Goal: Information Seeking & Learning: Learn about a topic

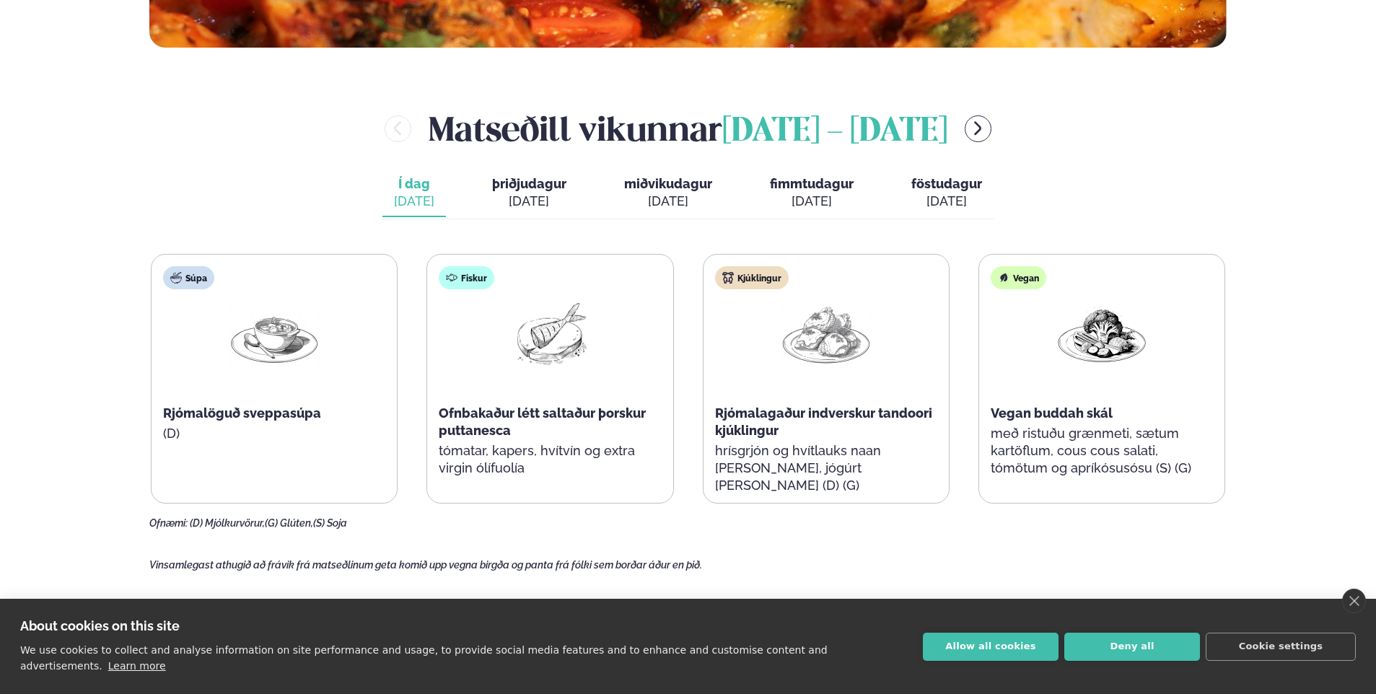
scroll to position [649, 0]
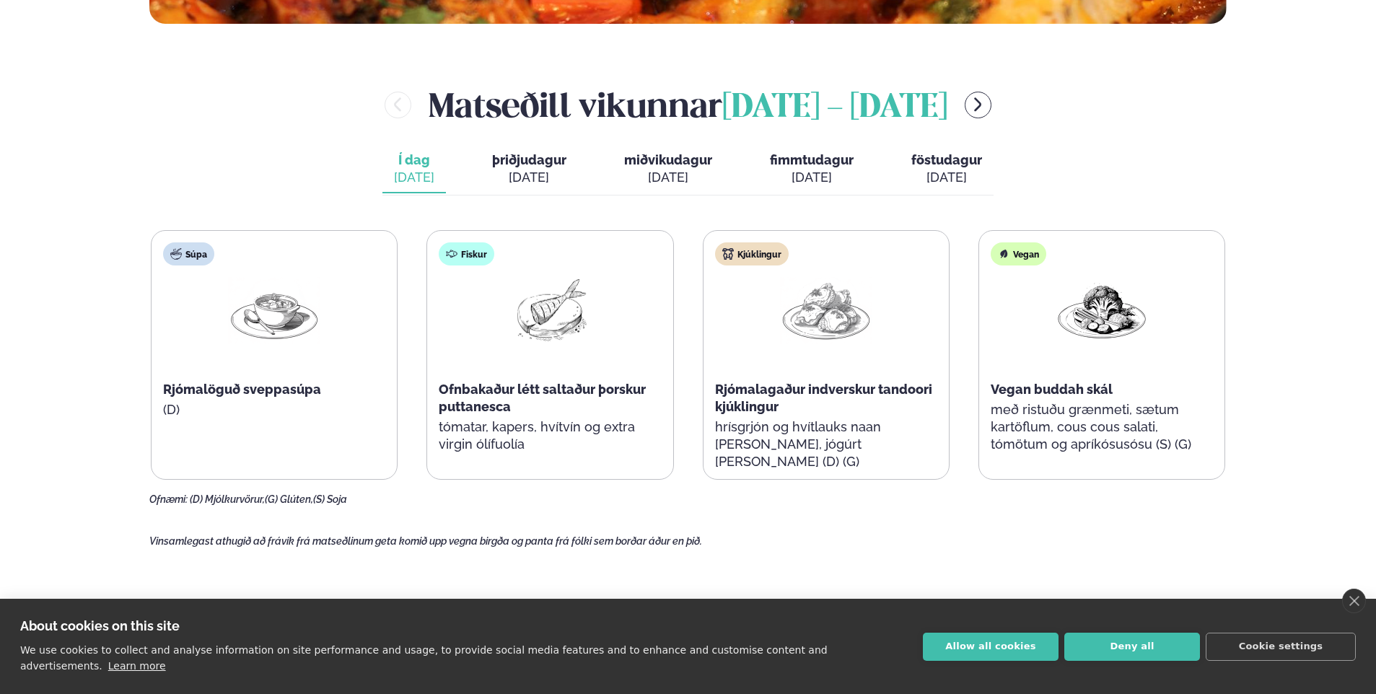
click at [517, 162] on span "þriðjudagur" at bounding box center [529, 159] width 74 height 15
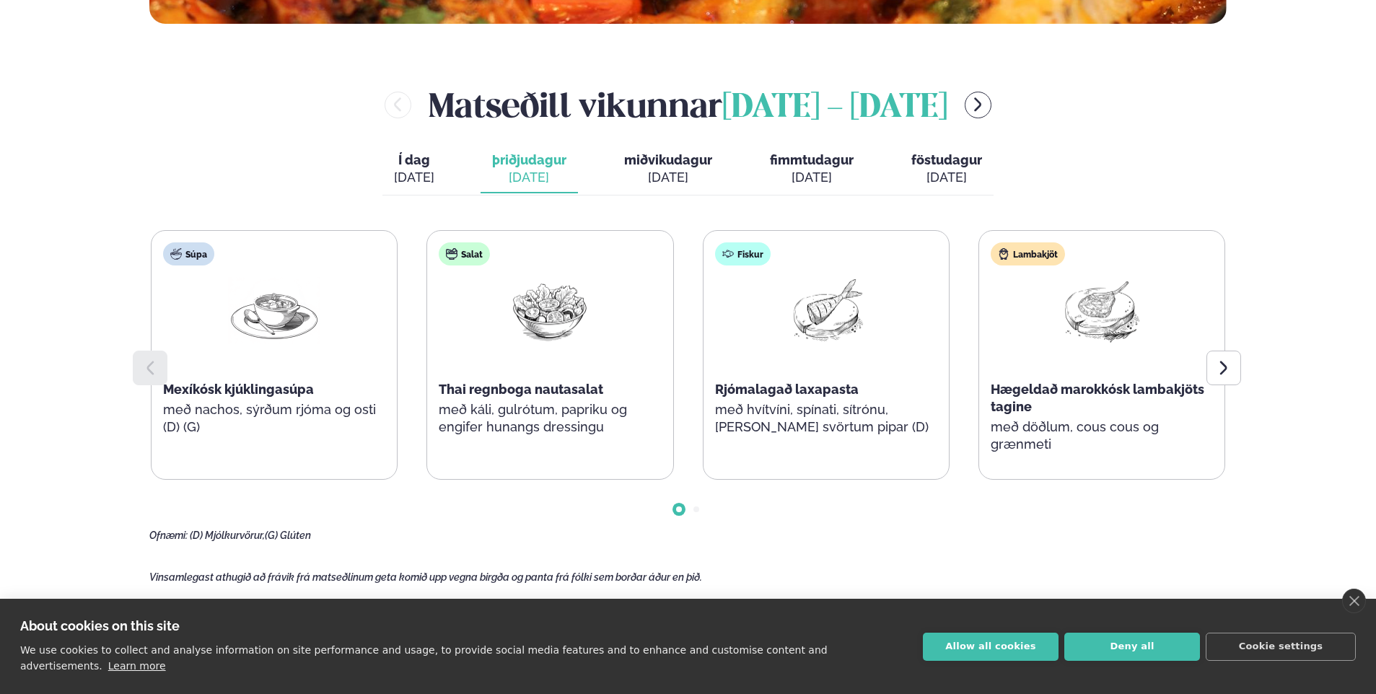
click at [652, 173] on div "[DATE]" at bounding box center [668, 177] width 88 height 17
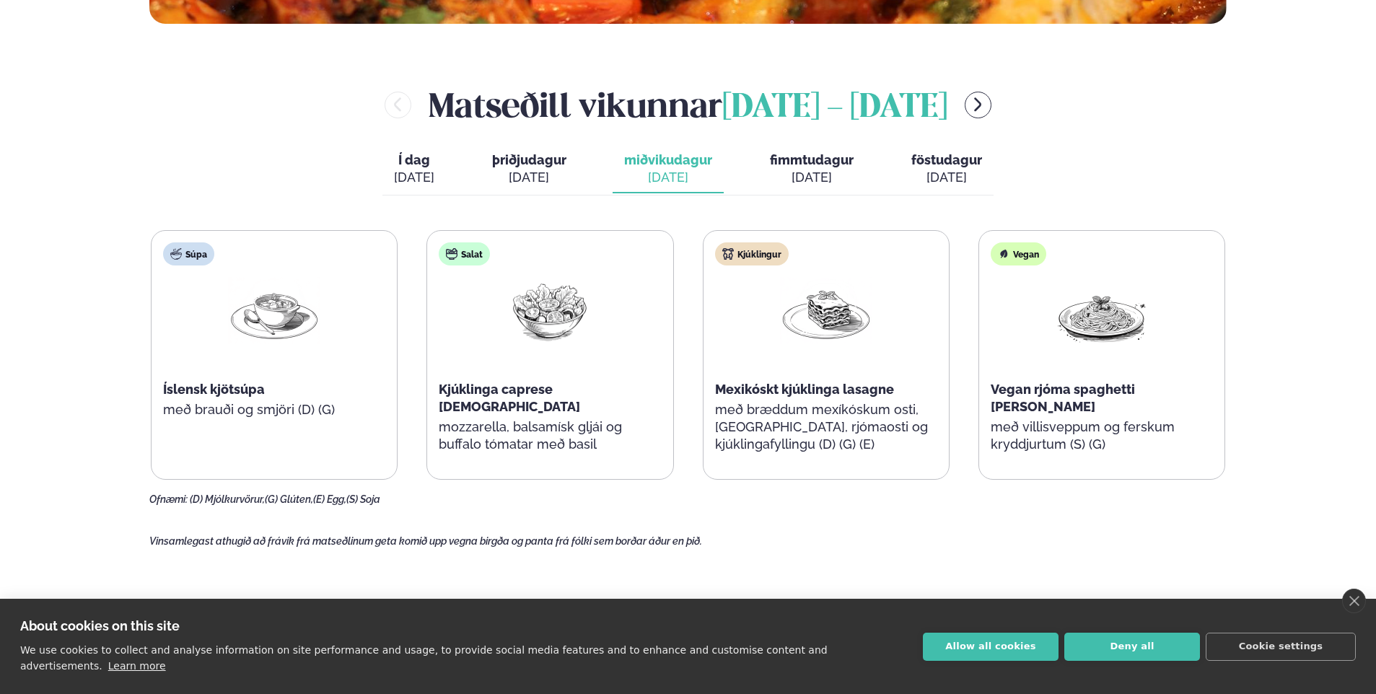
click at [409, 172] on div "[DATE]" at bounding box center [414, 177] width 40 height 17
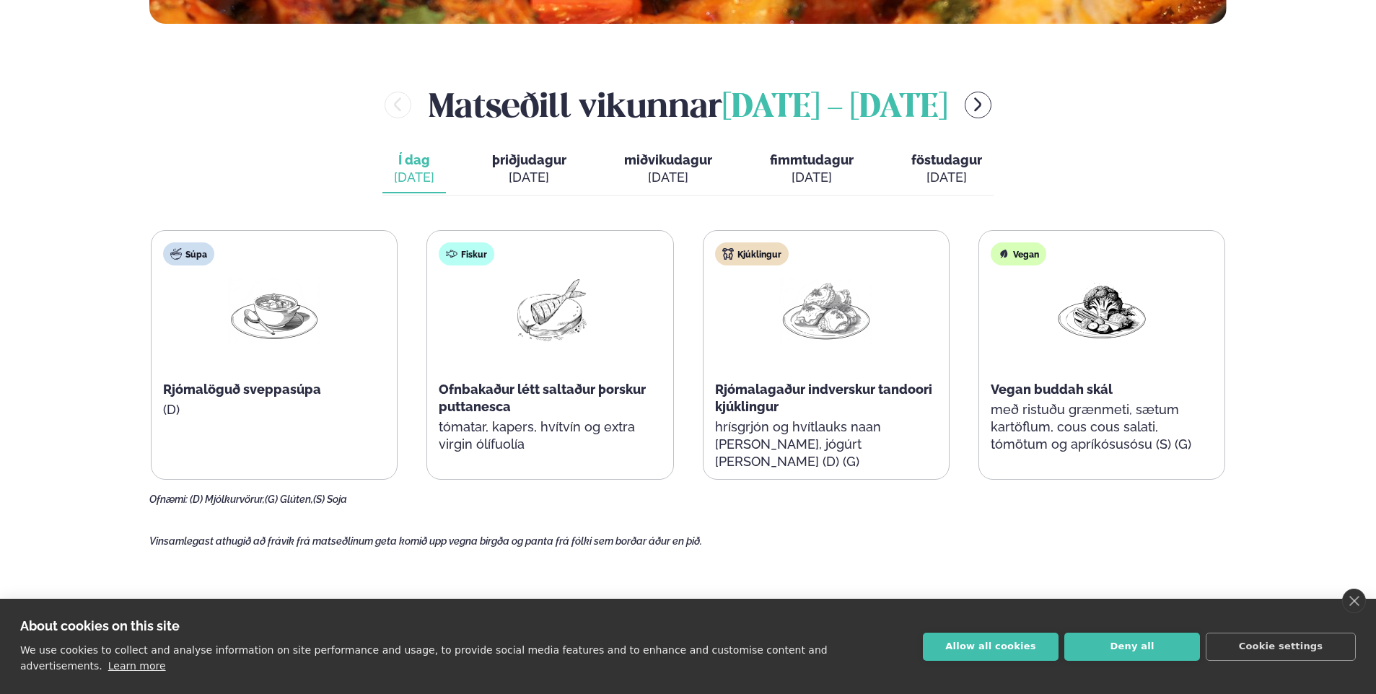
click at [498, 173] on div "[DATE]" at bounding box center [529, 177] width 74 height 17
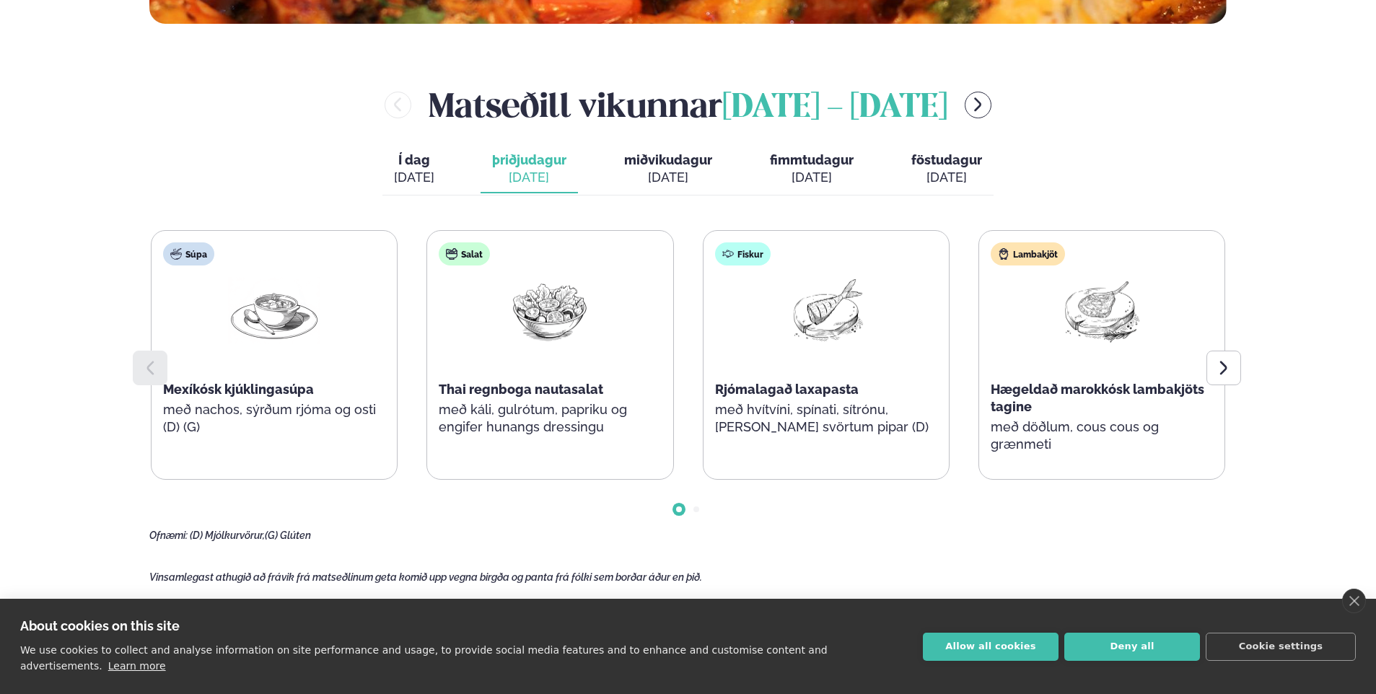
click at [655, 177] on div "[DATE]" at bounding box center [668, 177] width 88 height 17
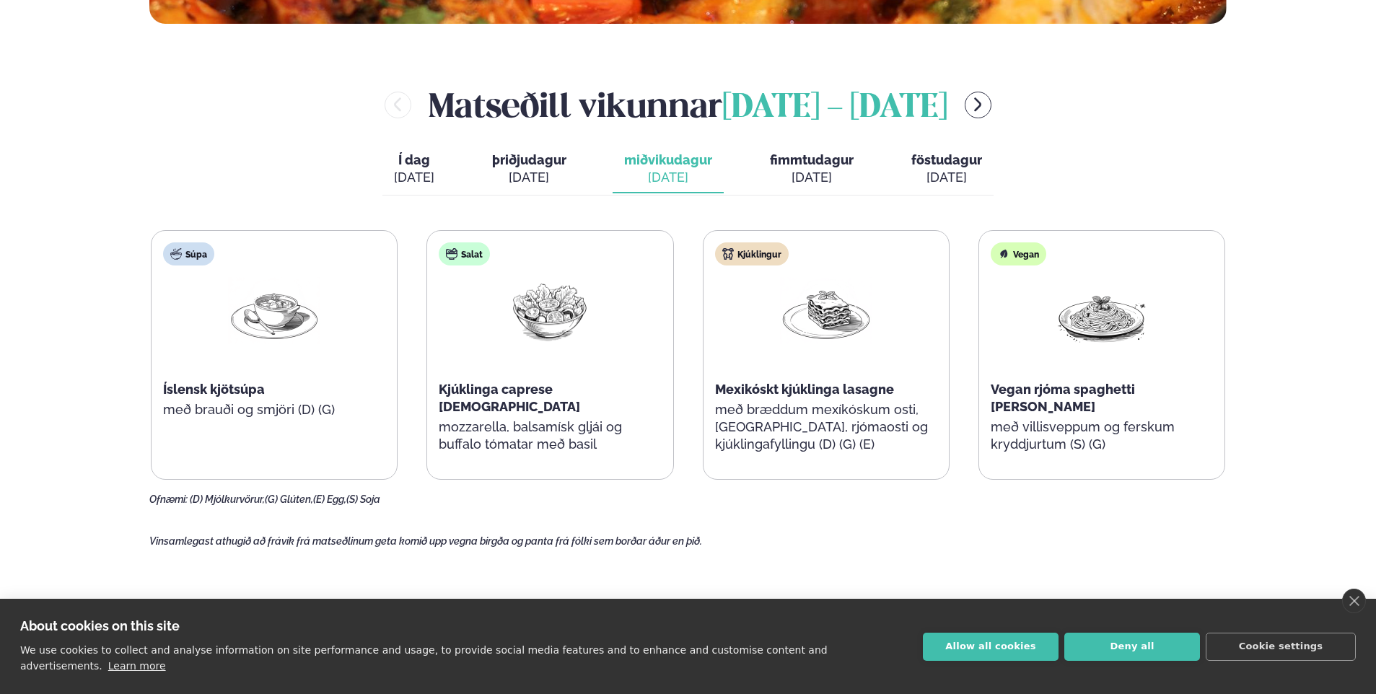
click at [532, 174] on div "[DATE]" at bounding box center [529, 177] width 74 height 17
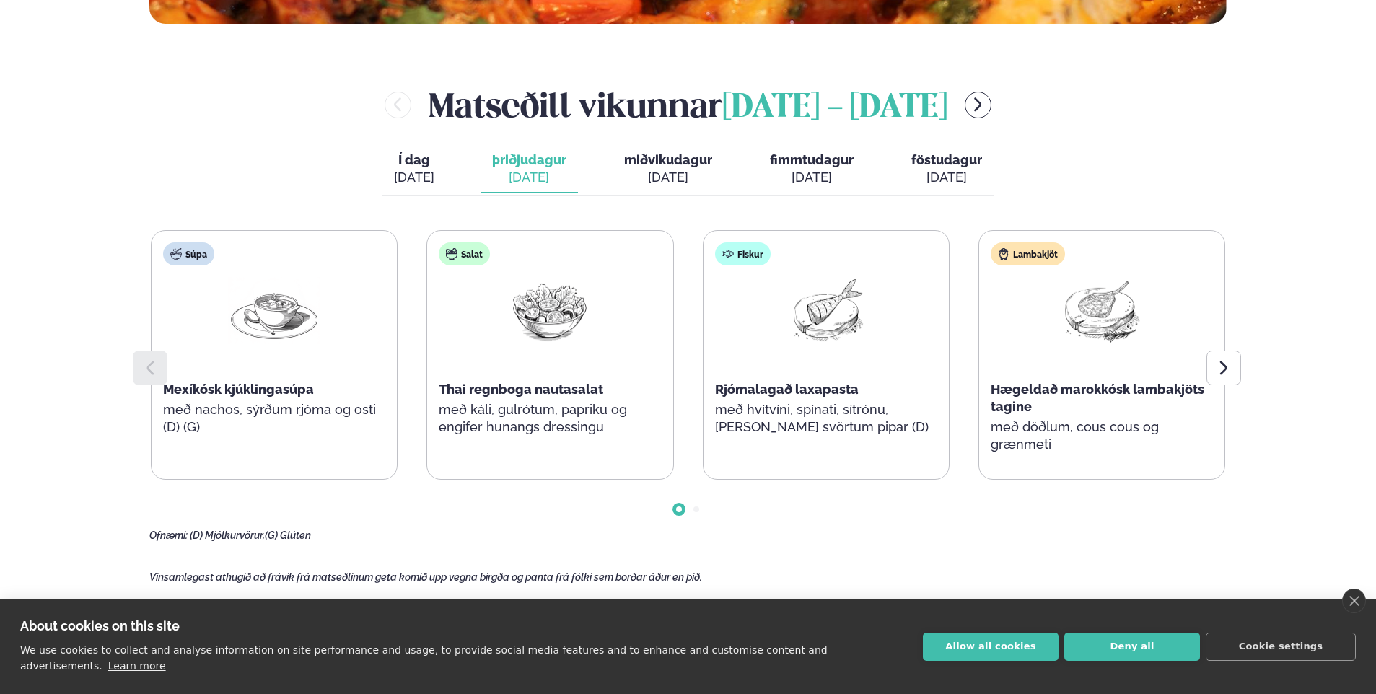
click at [440, 182] on button "Í dag Í d. [DATE]" at bounding box center [414, 170] width 64 height 48
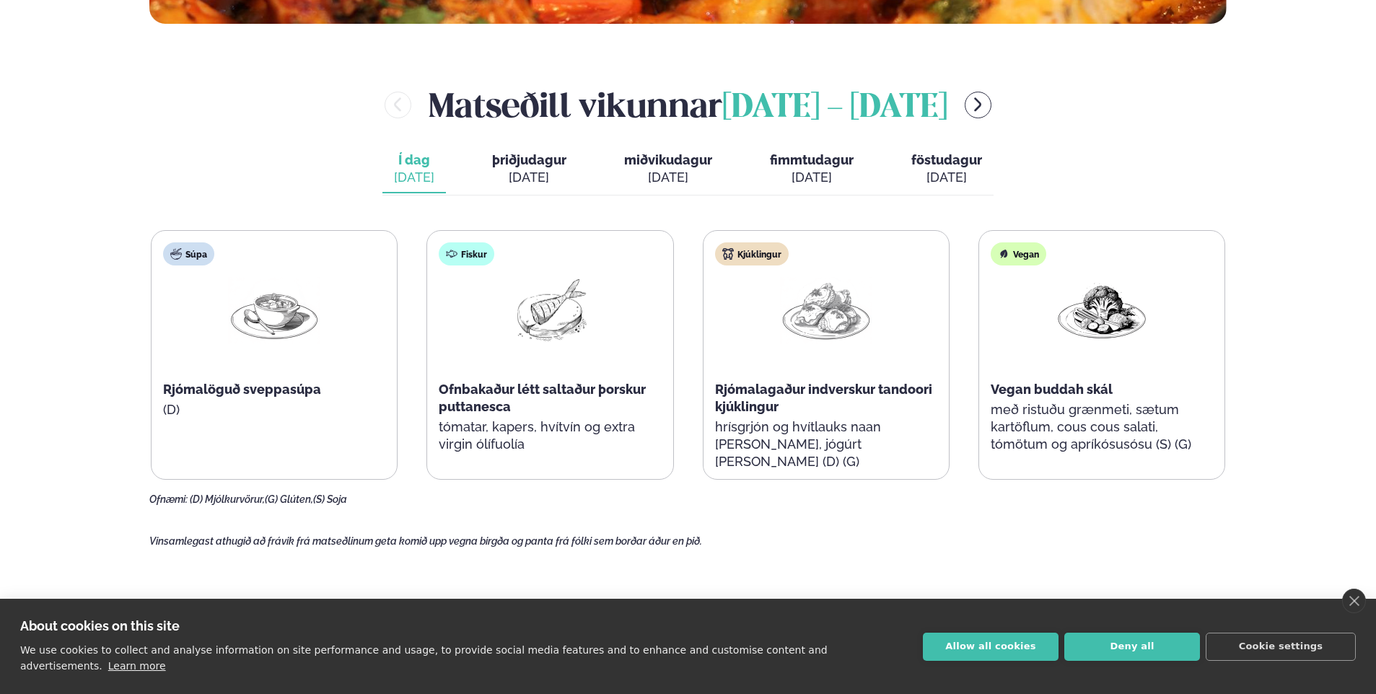
click at [542, 181] on div "[DATE]" at bounding box center [529, 177] width 74 height 17
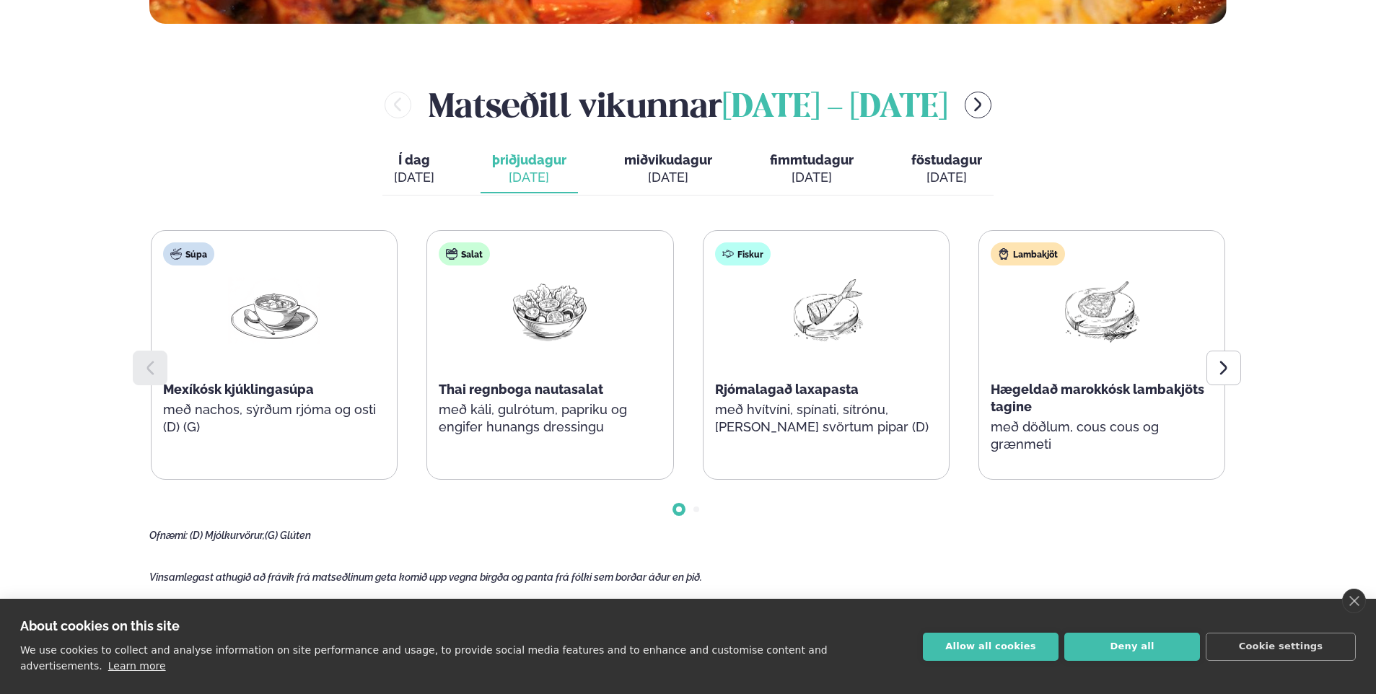
click at [677, 184] on div "[DATE]" at bounding box center [668, 177] width 88 height 17
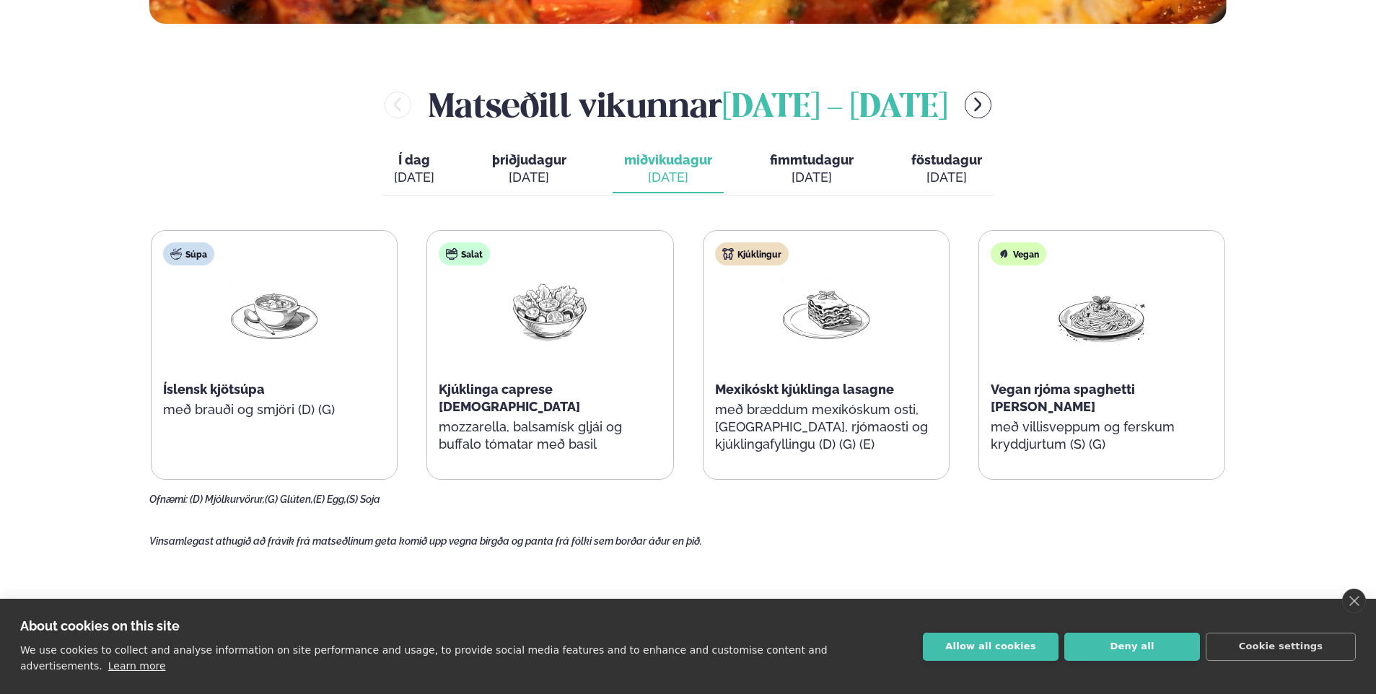
click at [813, 184] on div "[DATE]" at bounding box center [812, 177] width 84 height 17
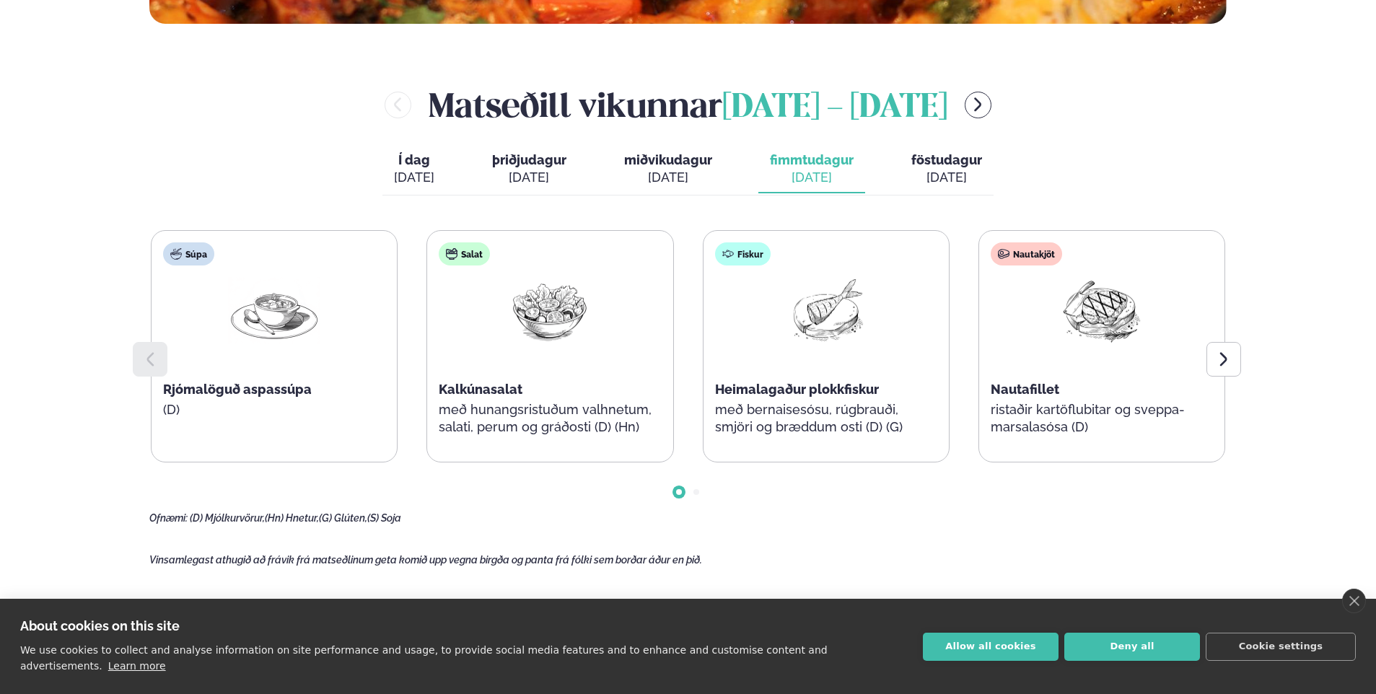
click at [922, 179] on div "[DATE]" at bounding box center [946, 177] width 71 height 17
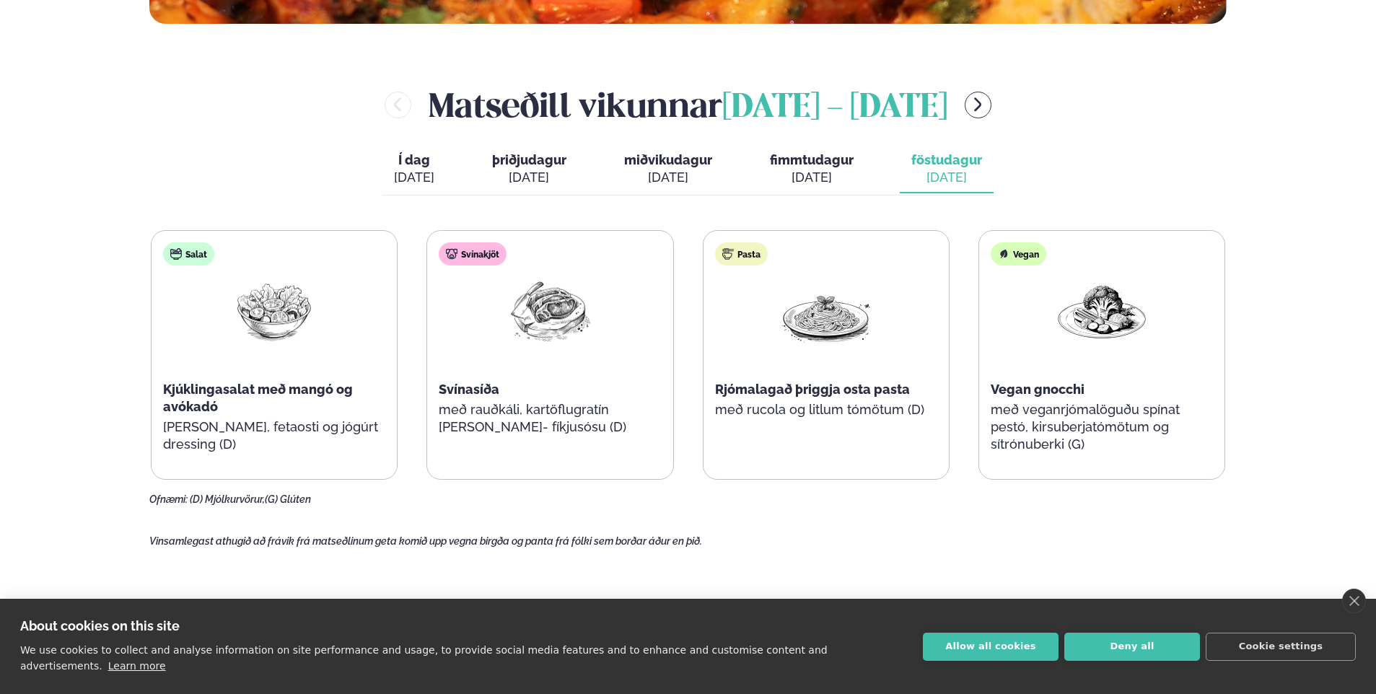
click at [826, 175] on div "[DATE]" at bounding box center [812, 177] width 84 height 17
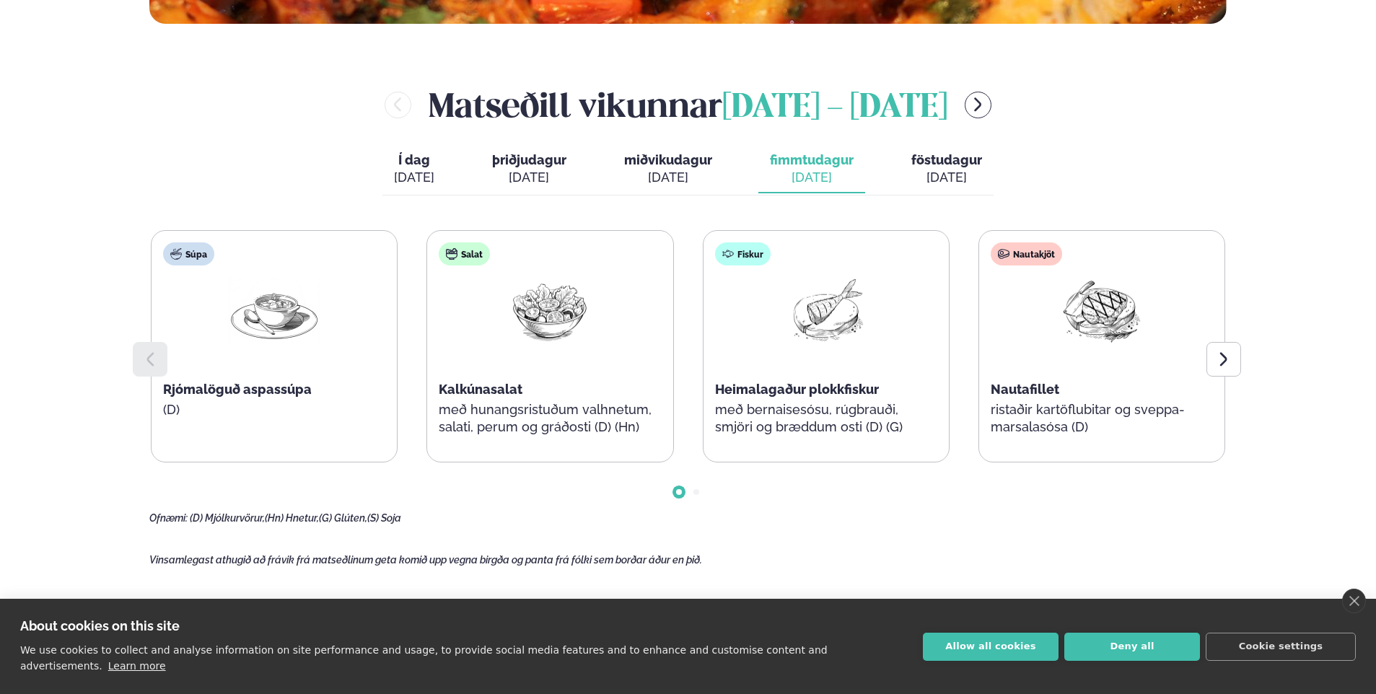
drag, startPoint x: 557, startPoint y: 179, endPoint x: 551, endPoint y: 253, distance: 73.9
click at [553, 247] on div "Matseðill vikunnar [DATE] - [DATE] Í dag Í d. [DATE] þriðjudagur þri. [DATE] mi…" at bounding box center [687, 303] width 1077 height 443
click at [543, 176] on div "[DATE]" at bounding box center [529, 177] width 74 height 17
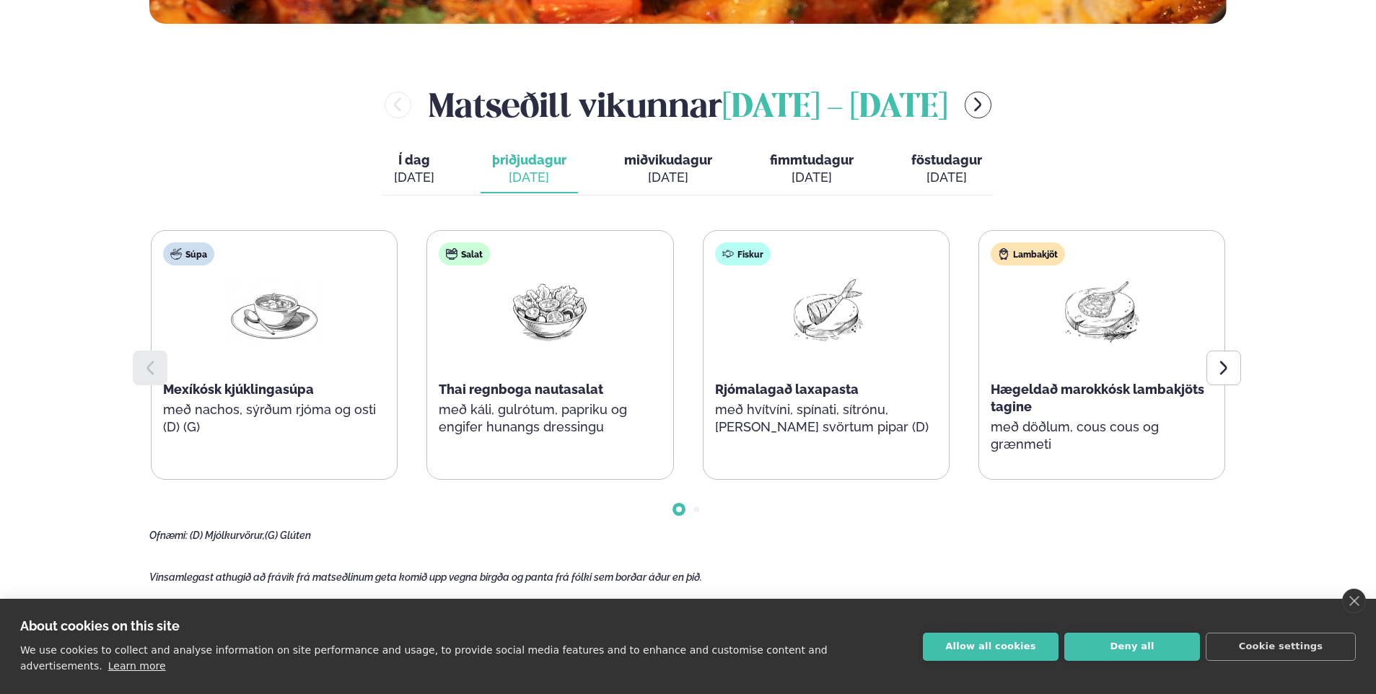
click at [410, 175] on div "[DATE]" at bounding box center [414, 177] width 40 height 17
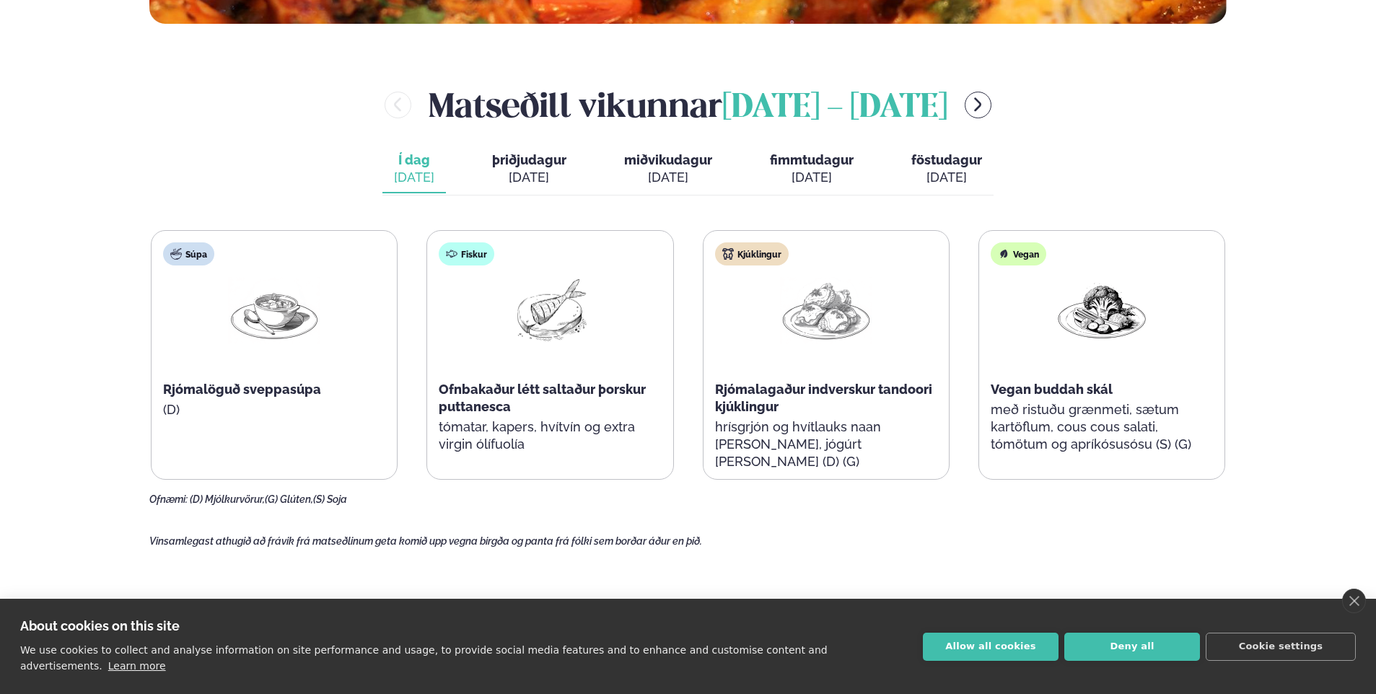
click at [540, 164] on span "þriðjudagur" at bounding box center [529, 159] width 74 height 15
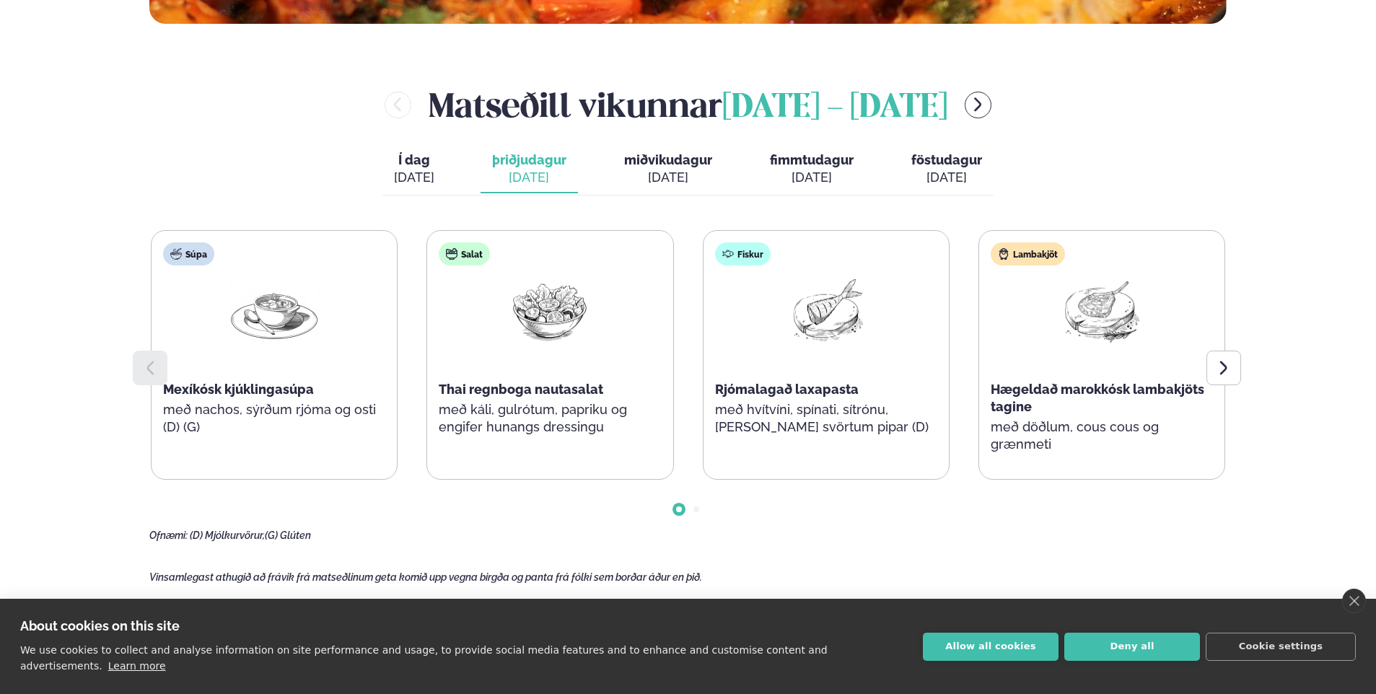
drag, startPoint x: 671, startPoint y: 167, endPoint x: 696, endPoint y: 239, distance: 75.5
click at [708, 243] on div "Matseðill vikunnar [DATE] - [DATE] Í dag Í d. [DATE] þriðjudagur þri. [DATE] mi…" at bounding box center [687, 312] width 1077 height 460
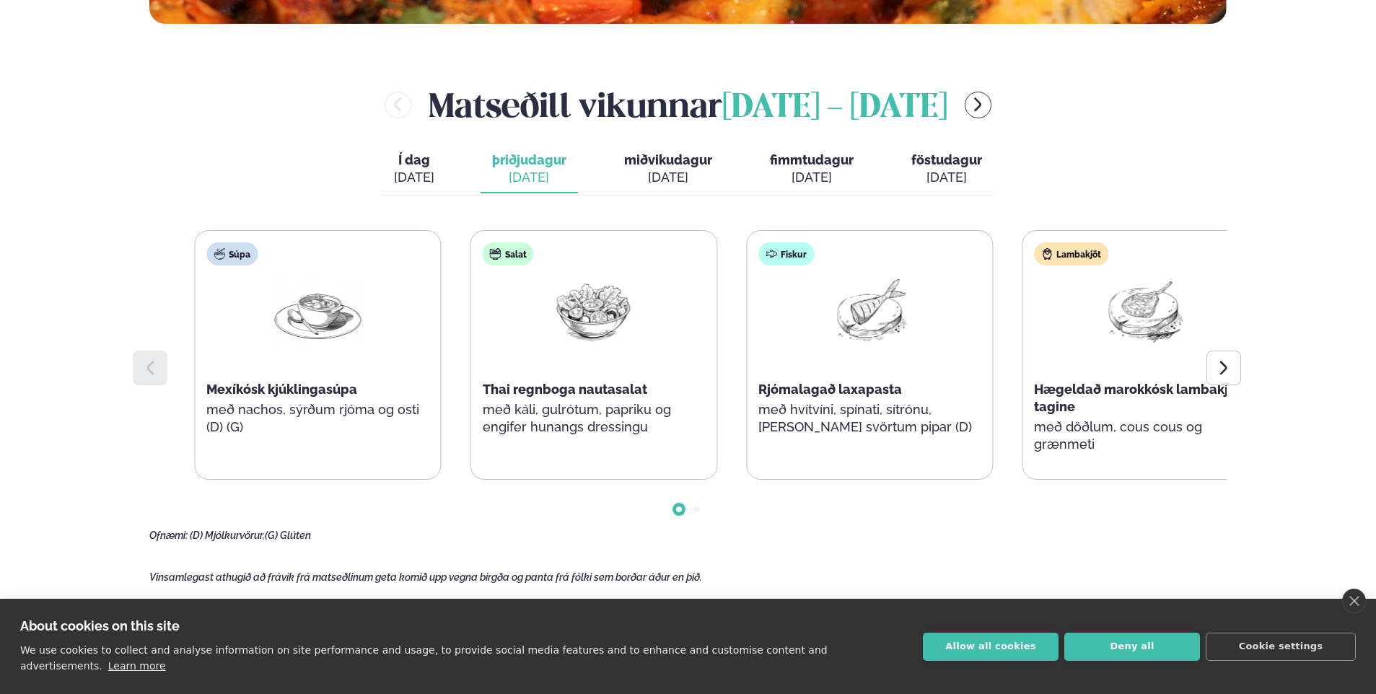
click at [831, 396] on span "Rjómalagað laxapasta" at bounding box center [830, 389] width 144 height 15
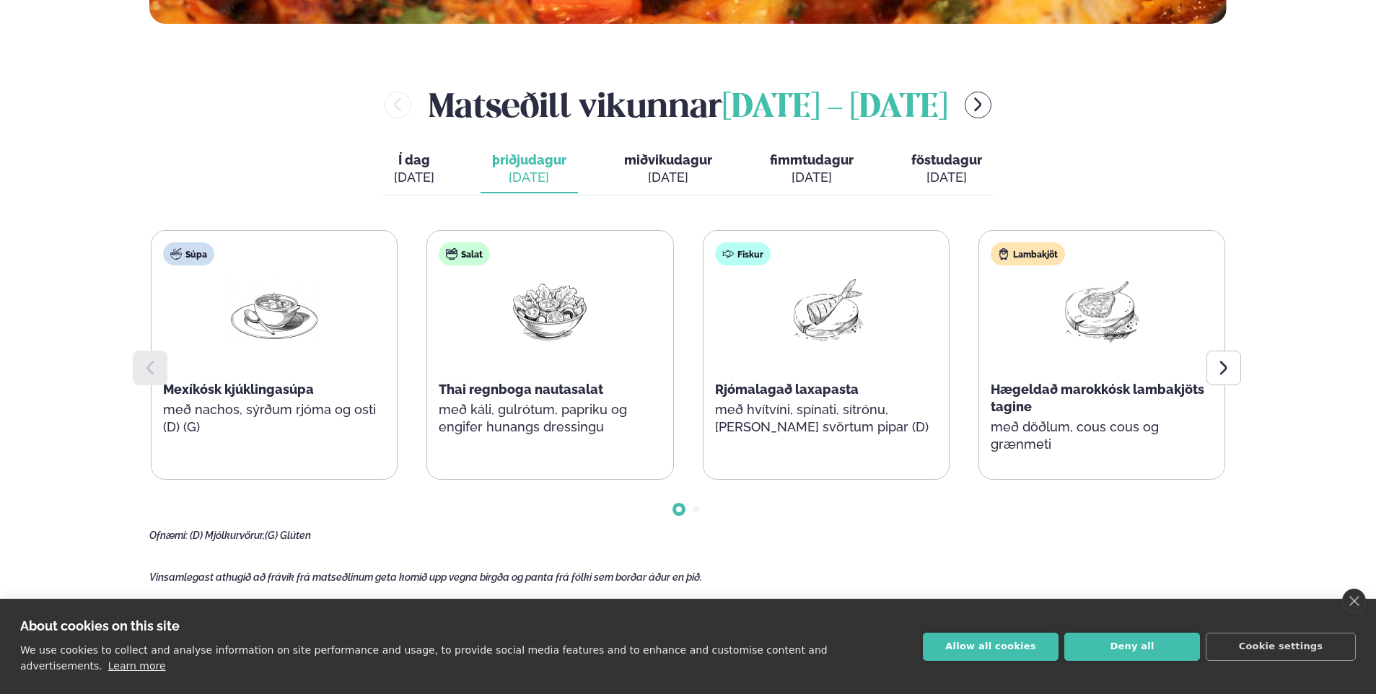
click at [808, 179] on div "[DATE]" at bounding box center [812, 177] width 84 height 17
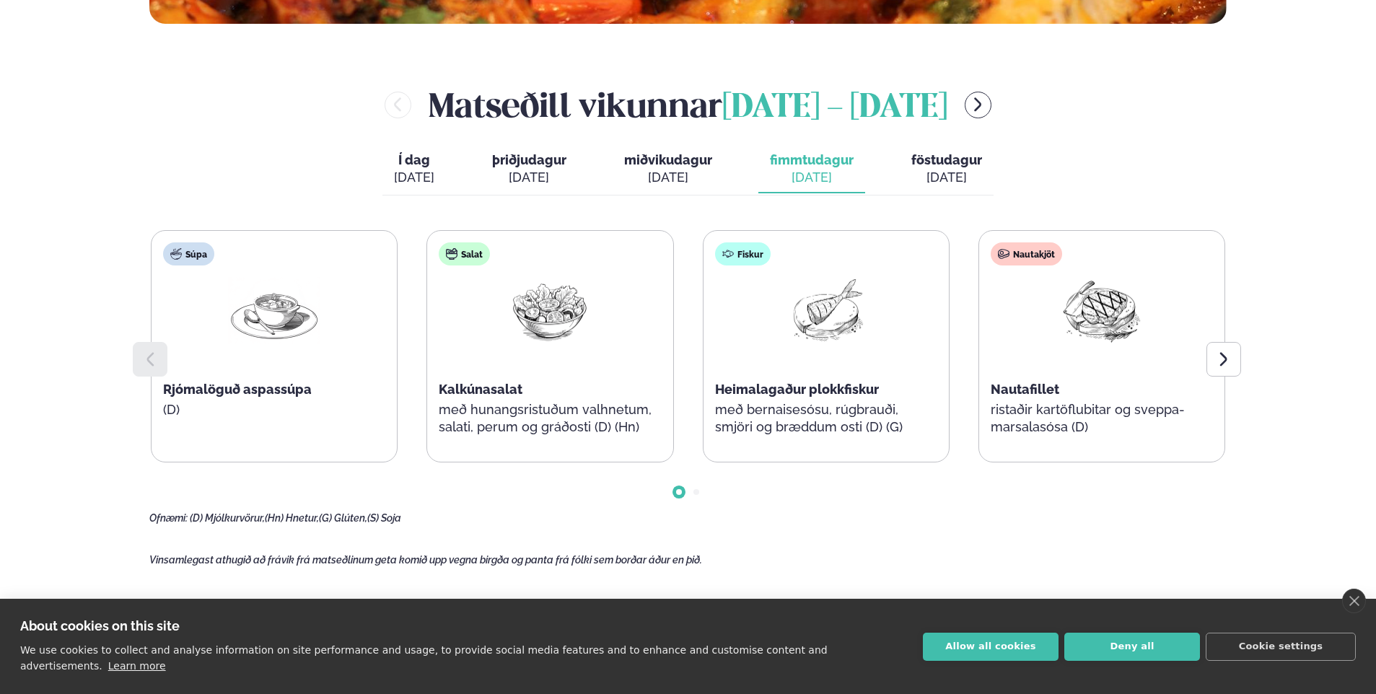
click at [928, 164] on span "föstudagur" at bounding box center [946, 159] width 71 height 15
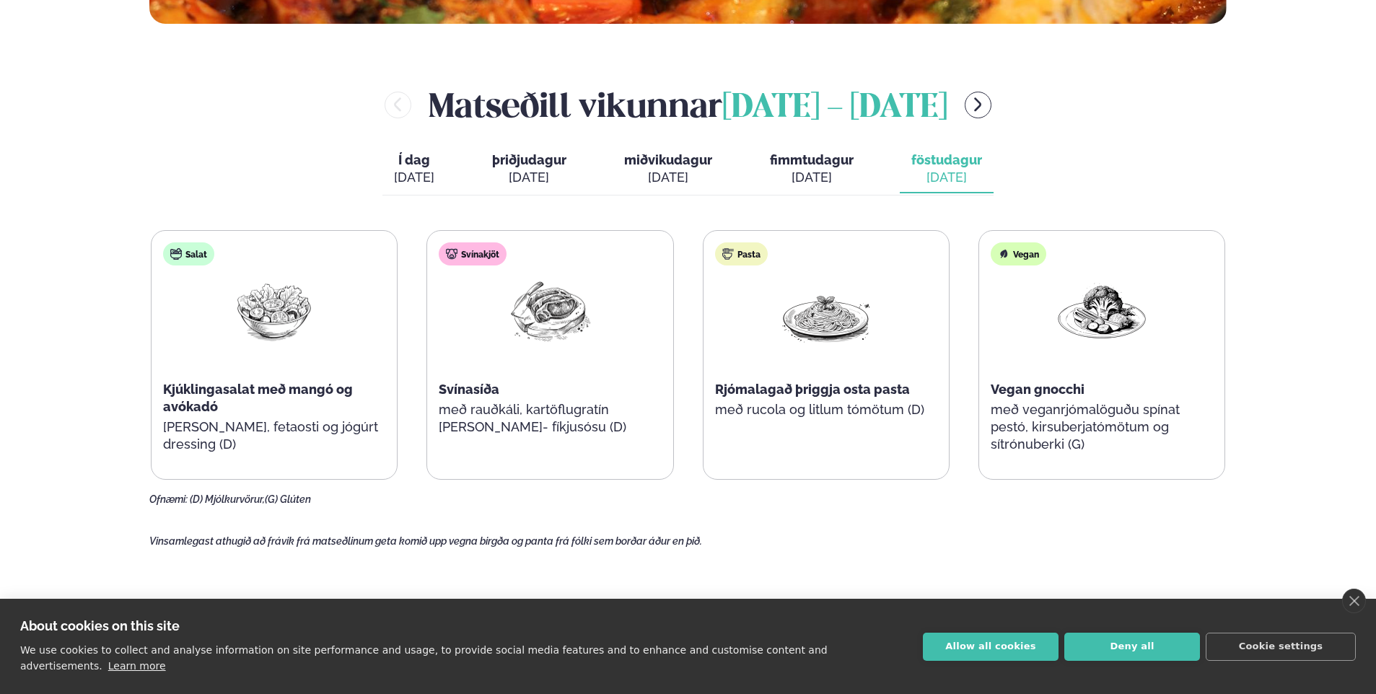
click at [1145, 108] on div "[PERSON_NAME] [DATE] - [DATE]" at bounding box center [687, 105] width 1077 height 47
